Goal: Navigation & Orientation: Find specific page/section

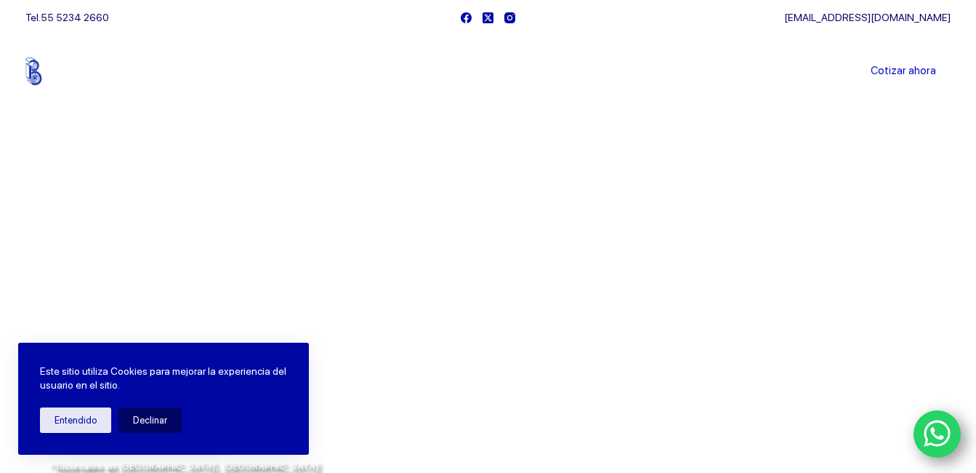
click at [390, 71] on link "Productos" at bounding box center [366, 71] width 99 height 0
click at [396, 70] on icon "Menu Principal" at bounding box center [393, 71] width 6 height 6
click at [396, 73] on icon "Menu Principal" at bounding box center [393, 71] width 6 height 6
click at [97, 422] on button "Entendido" at bounding box center [75, 419] width 71 height 25
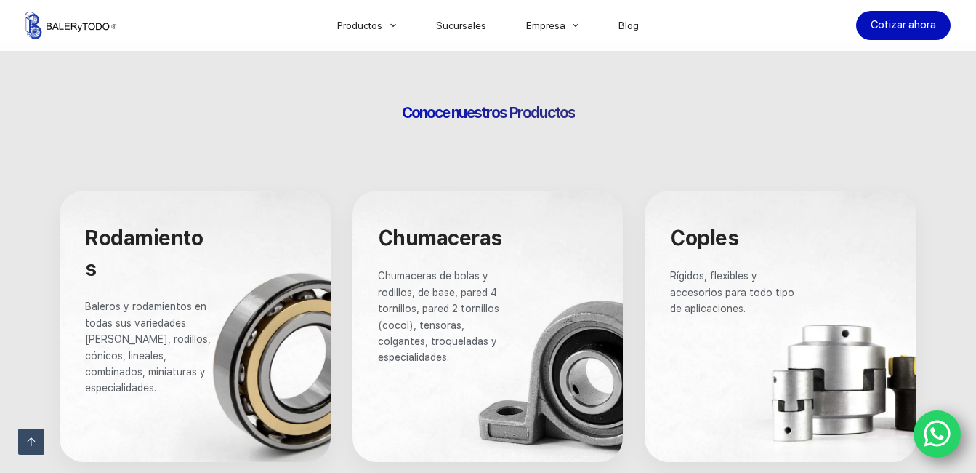
scroll to position [800, 0]
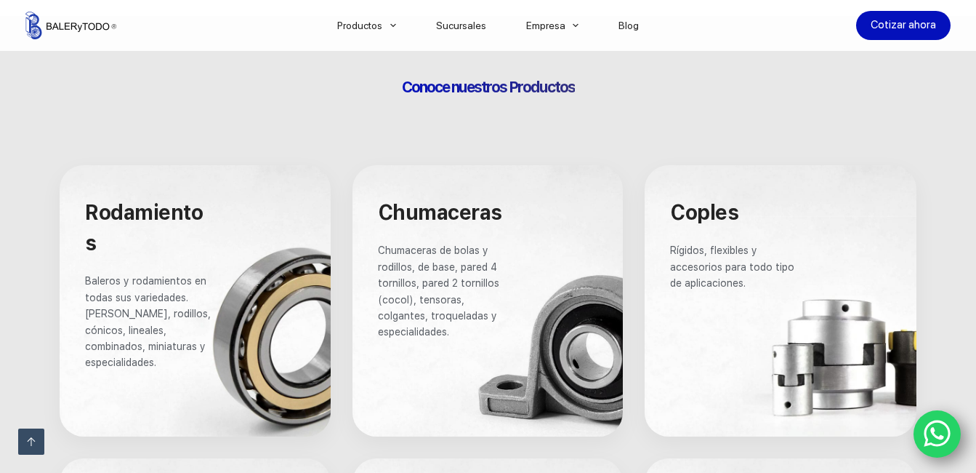
click at [267, 316] on div at bounding box center [195, 300] width 270 height 270
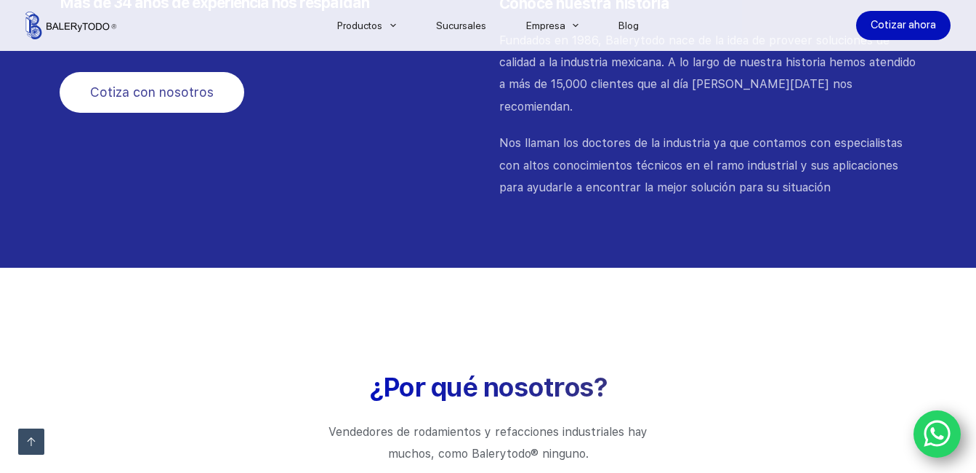
scroll to position [1745, 0]
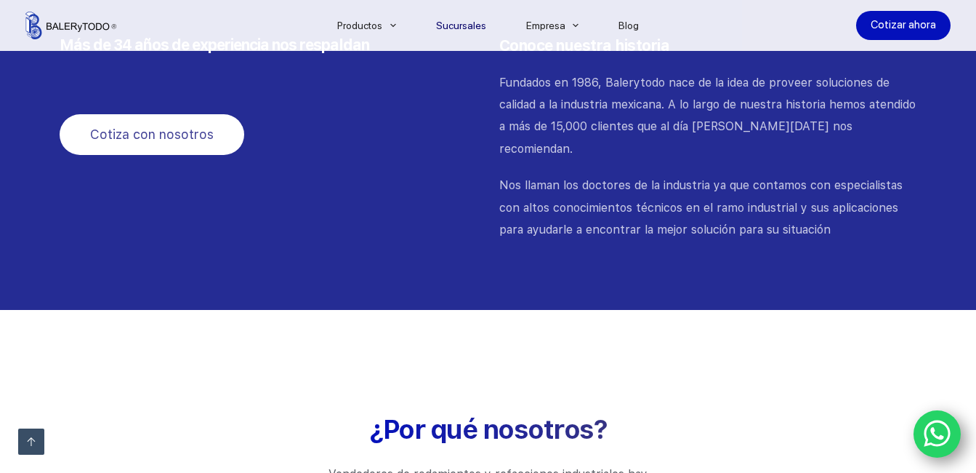
click at [474, 25] on link "Sucursales" at bounding box center [461, 25] width 90 height 0
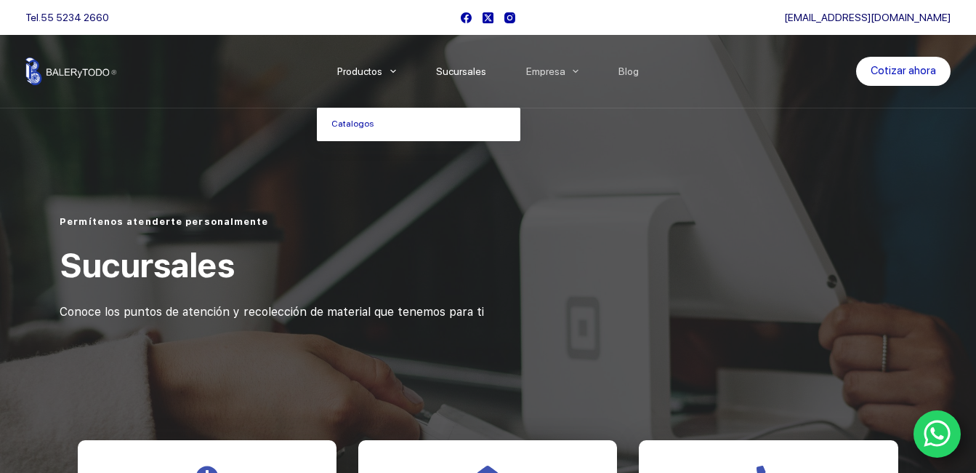
click at [397, 73] on span "Menu Principal" at bounding box center [393, 71] width 17 height 17
click at [347, 117] on link "Catalogos" at bounding box center [419, 124] width 204 height 33
